Goal: Information Seeking & Learning: Check status

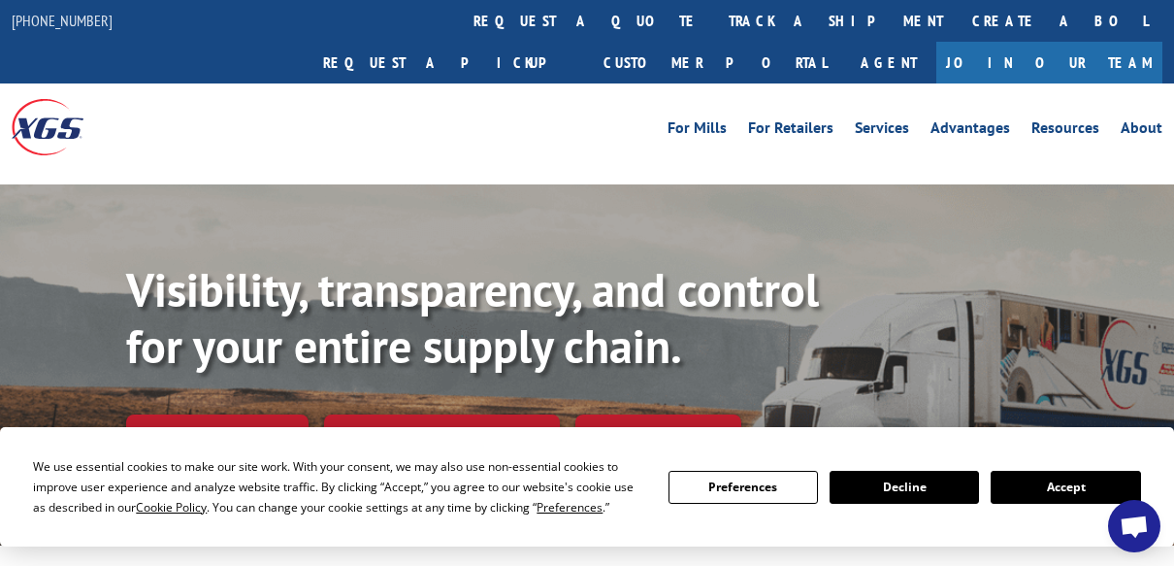
click at [1068, 499] on button "Accept" at bounding box center [1065, 487] width 149 height 33
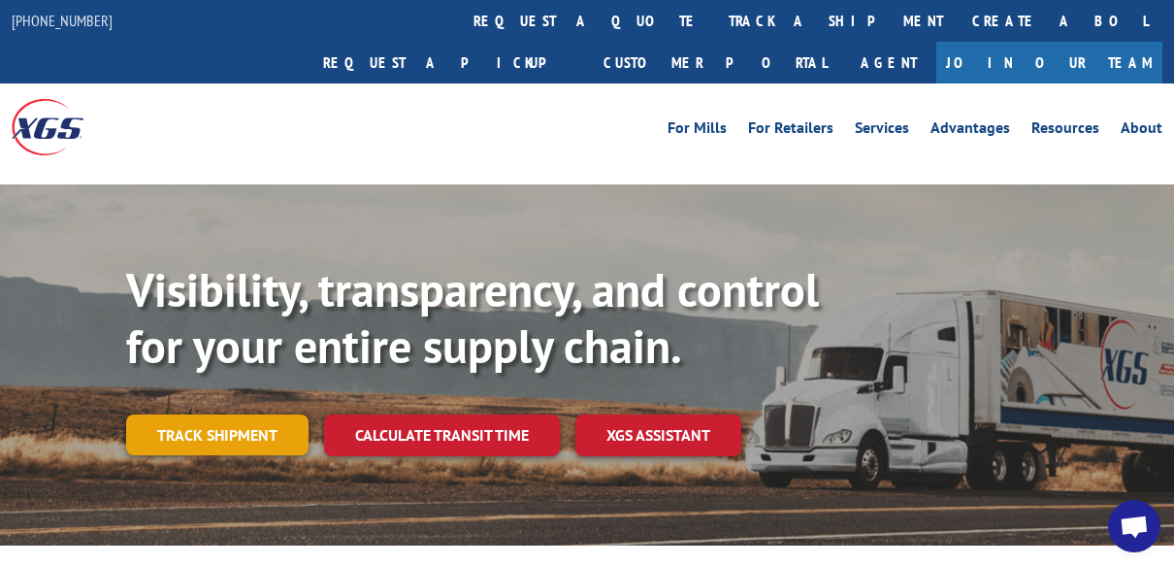
click at [230, 414] on link "Track shipment" at bounding box center [217, 434] width 182 height 41
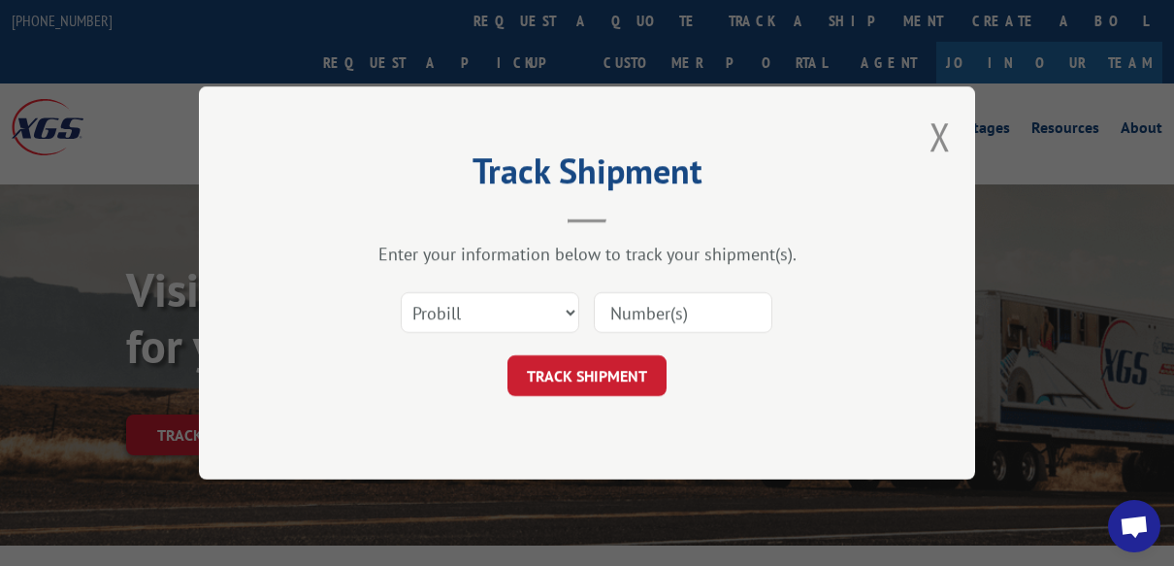
click at [661, 311] on input at bounding box center [683, 312] width 179 height 41
paste input "17255682"
type input "17255682"
click at [591, 371] on button "TRACK SHIPMENT" at bounding box center [587, 375] width 159 height 41
